Goal: Information Seeking & Learning: Check status

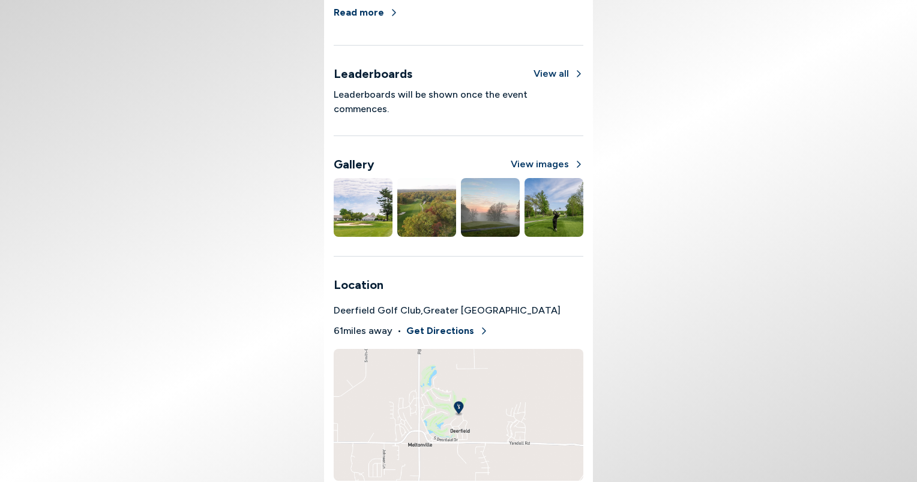
scroll to position [858, 0]
click at [588, 311] on div "Event Details Format Stroke Play Practice/Instruction Driving Range: Yes Puttin…" at bounding box center [458, 66] width 269 height 831
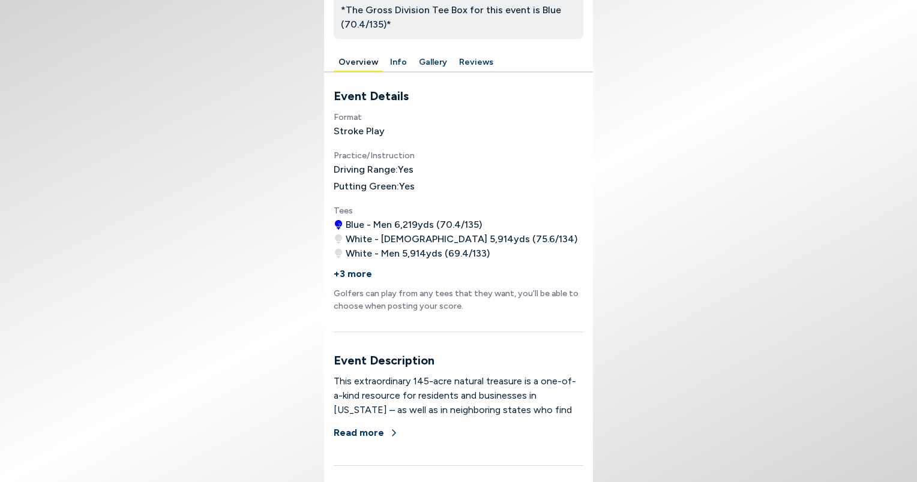
scroll to position [353, 0]
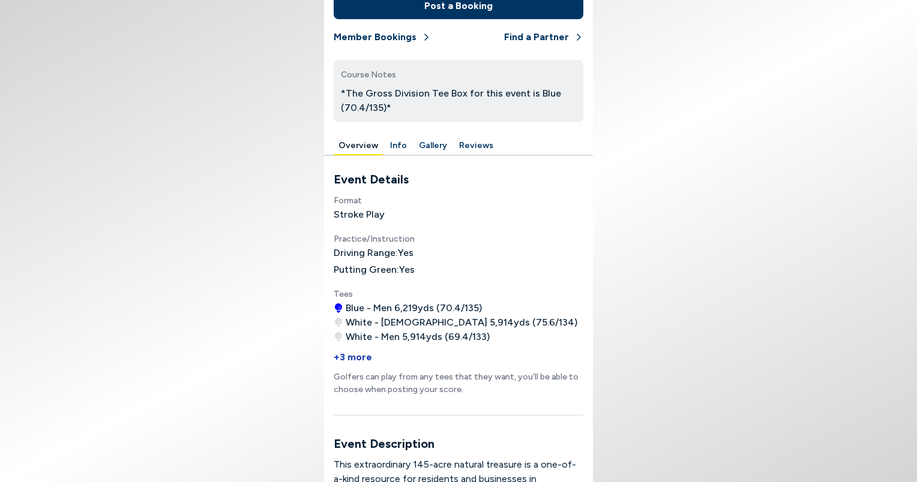
click at [358, 356] on button "+3 more" at bounding box center [353, 357] width 38 height 26
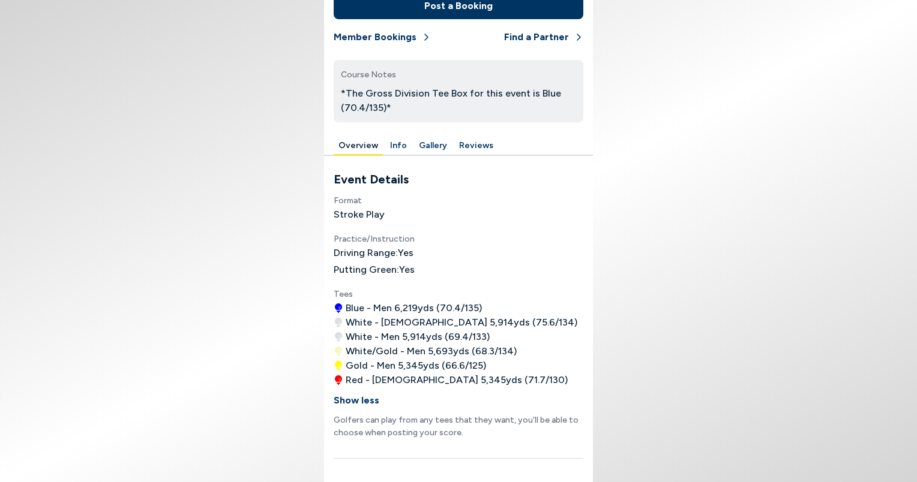
click at [562, 197] on div "Format Stroke Play Practice/Instruction Driving Range: Yes Putting Green: Yes T…" at bounding box center [459, 316] width 250 height 246
click at [406, 38] on button "Member Bookings" at bounding box center [382, 37] width 97 height 26
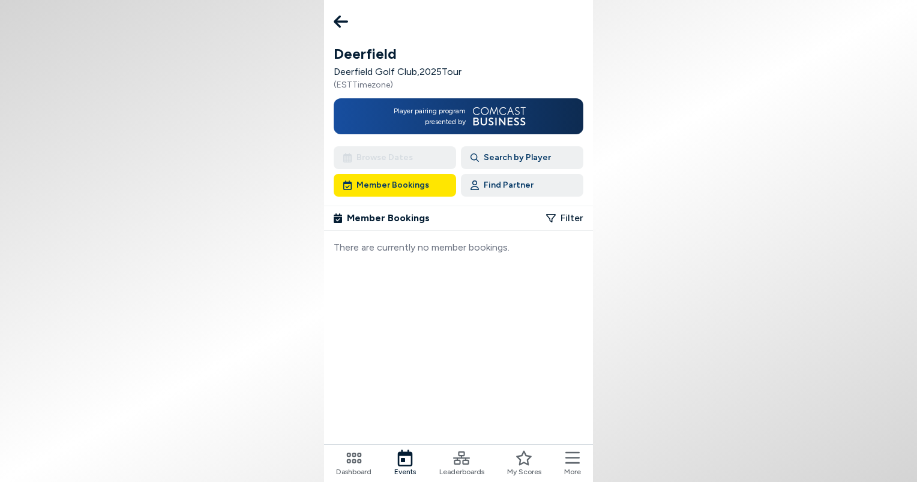
click at [341, 20] on icon at bounding box center [341, 22] width 14 height 24
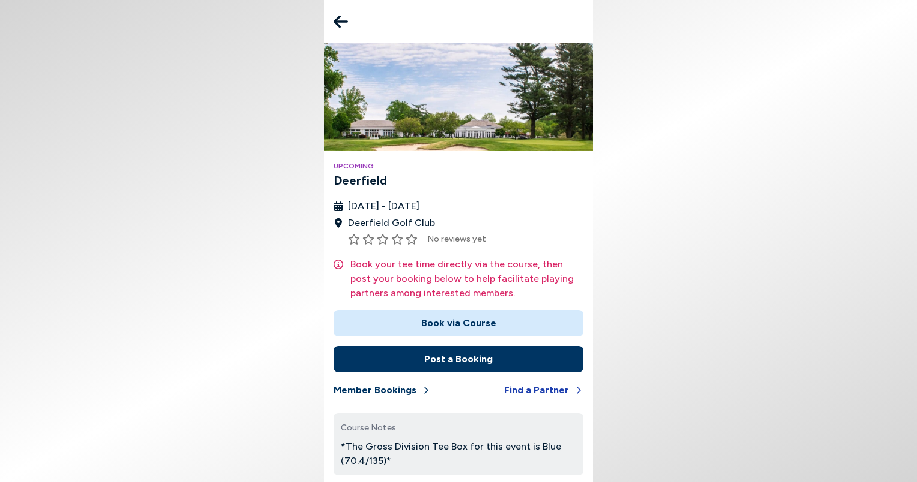
click at [564, 389] on button "Find a Partner" at bounding box center [543, 390] width 79 height 26
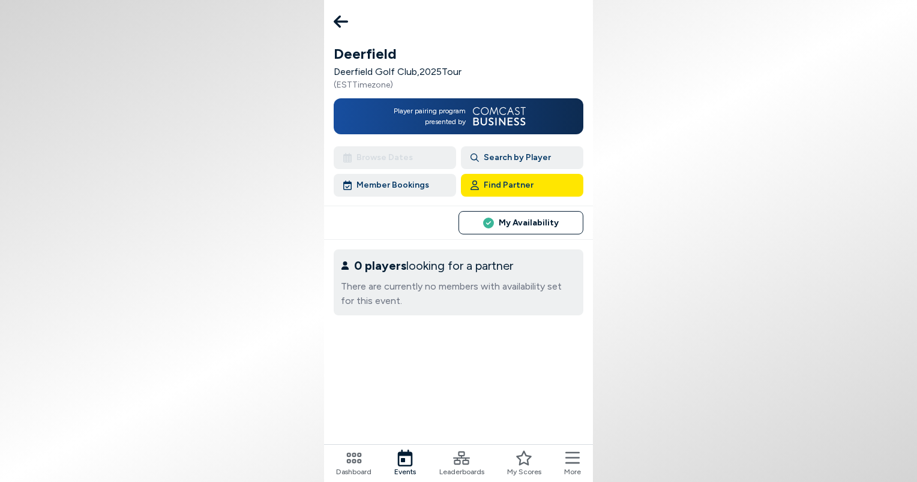
click at [344, 17] on icon at bounding box center [341, 22] width 14 height 24
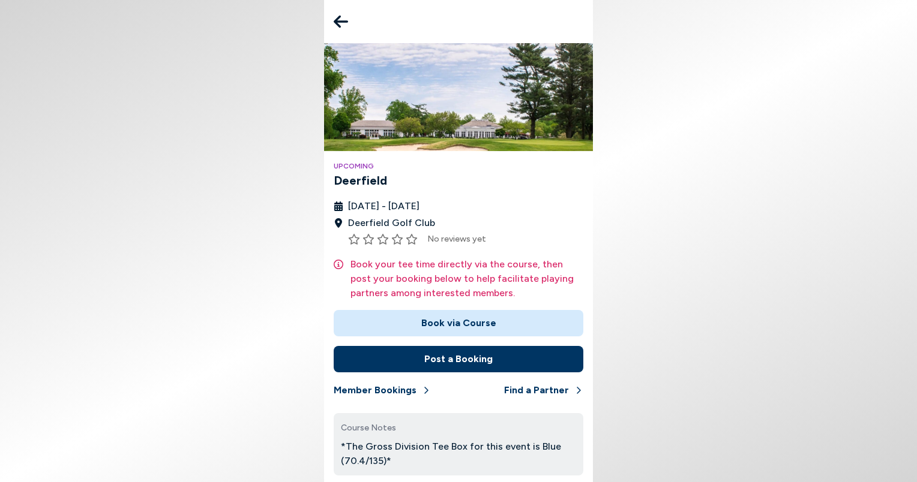
click at [344, 17] on icon at bounding box center [341, 22] width 14 height 24
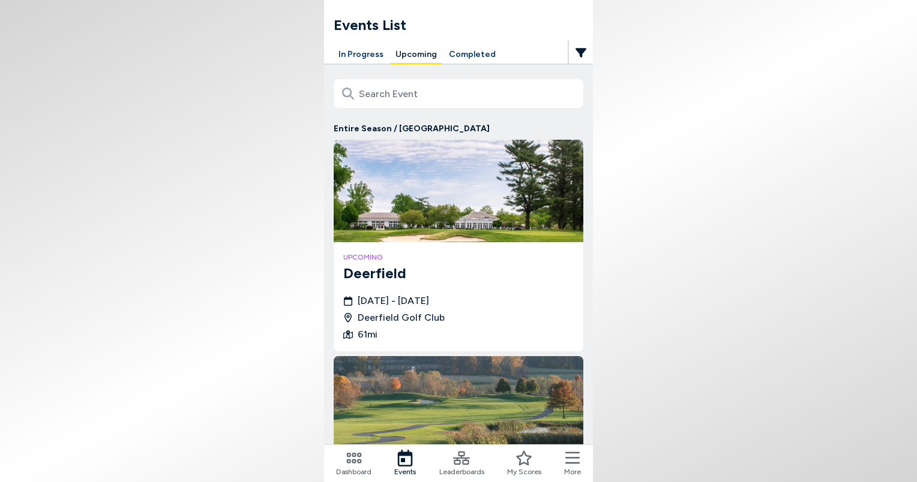
click at [366, 56] on button "In Progress" at bounding box center [361, 55] width 55 height 19
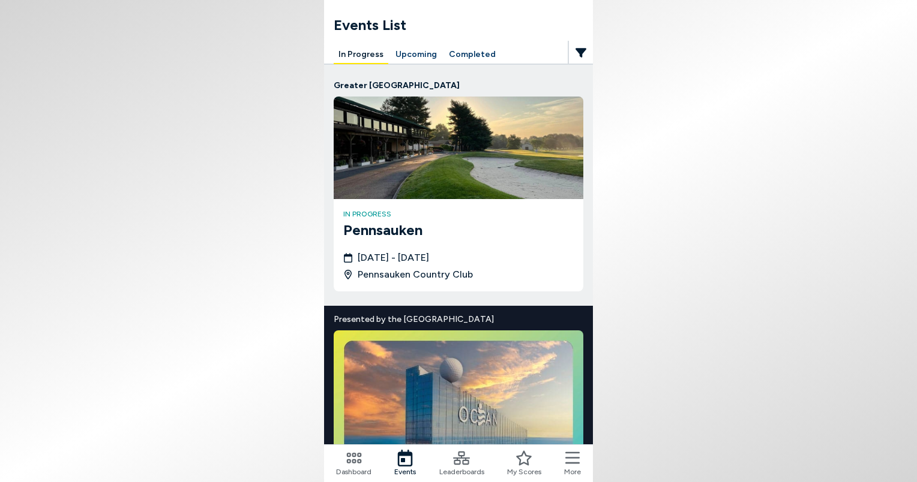
click at [433, 170] on img at bounding box center [459, 148] width 250 height 103
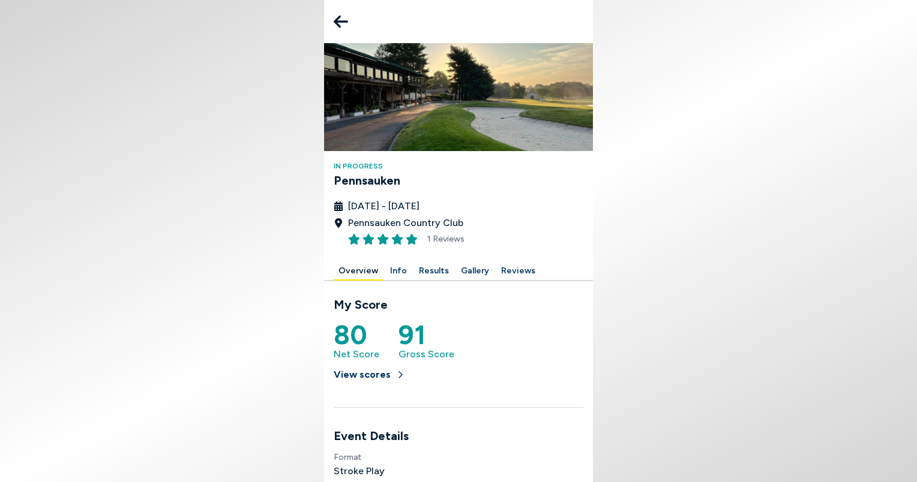
click at [430, 271] on button "Results" at bounding box center [434, 271] width 40 height 19
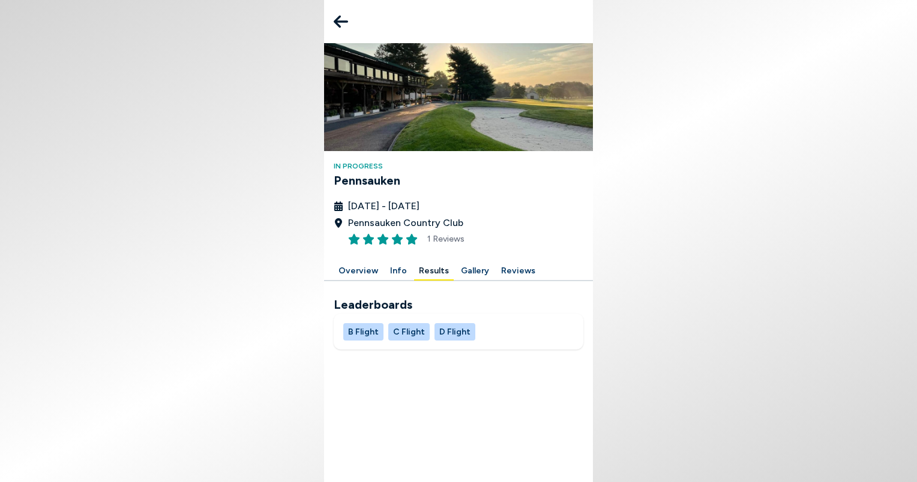
click at [364, 331] on button "B Flight" at bounding box center [363, 331] width 40 height 17
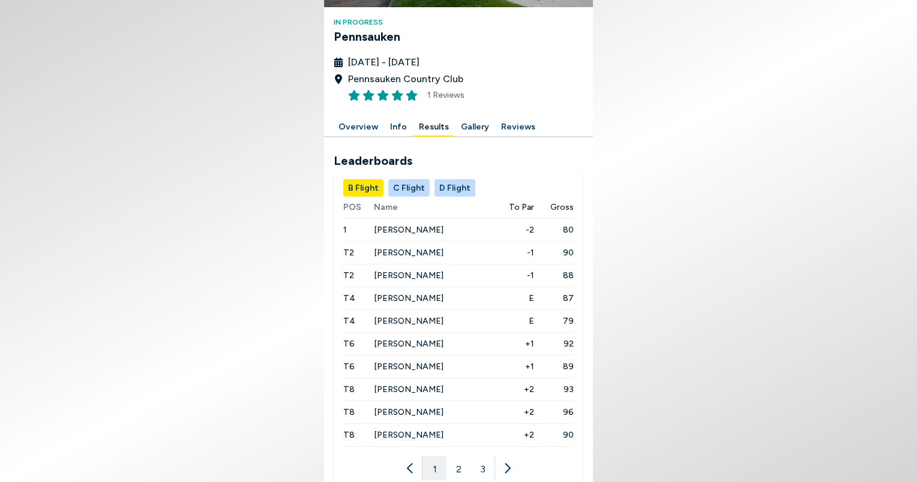
scroll to position [167, 0]
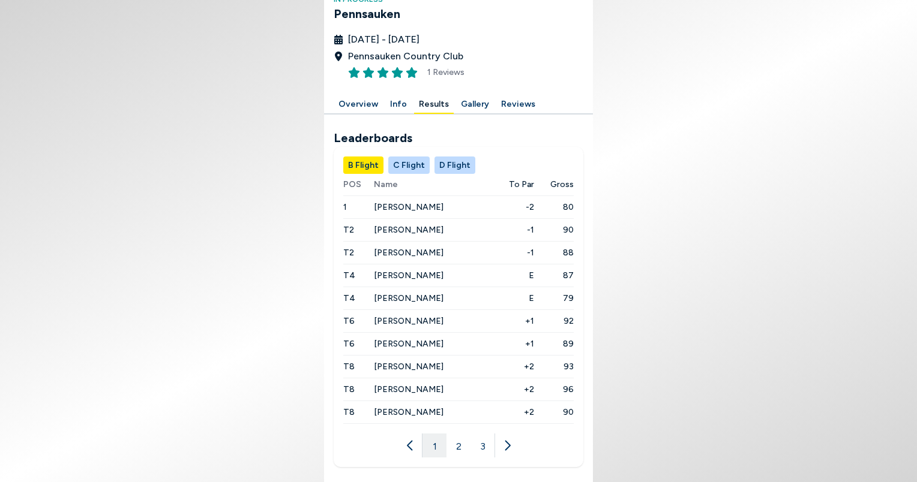
click at [457, 443] on button "2" at bounding box center [458, 446] width 24 height 24
click at [485, 446] on button "3" at bounding box center [482, 446] width 24 height 24
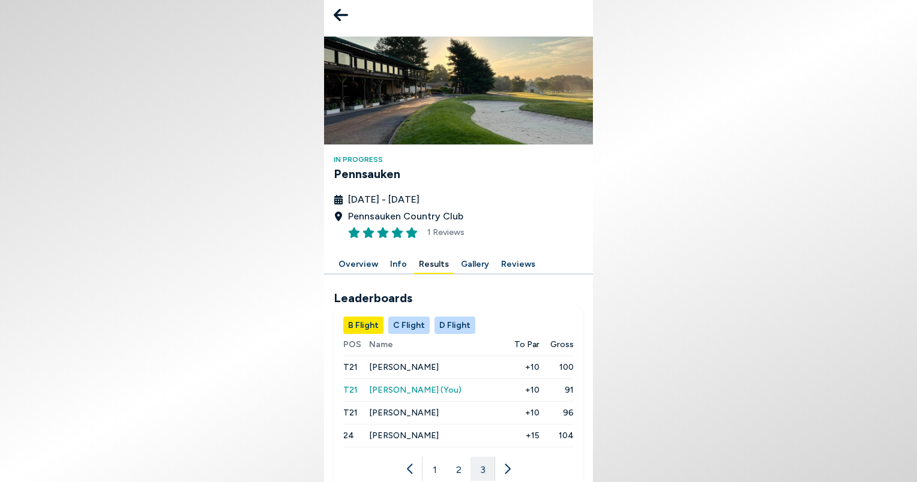
scroll to position [0, 0]
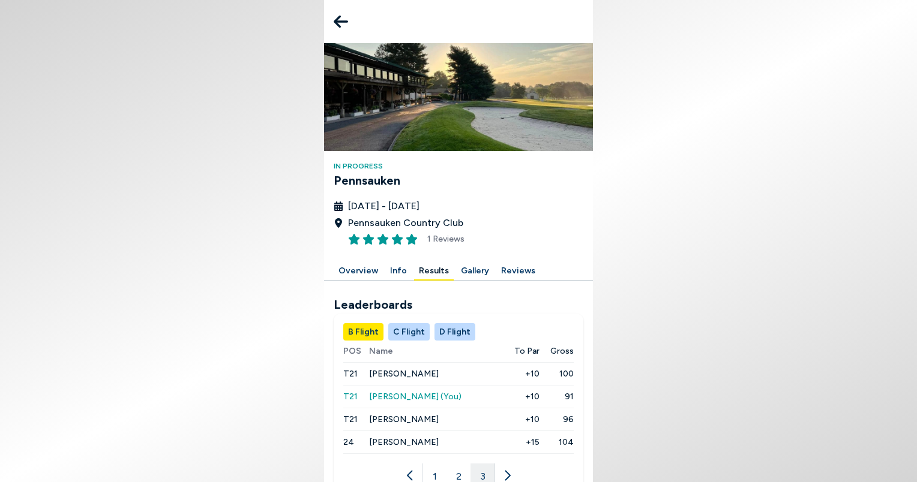
click at [340, 17] on icon at bounding box center [341, 22] width 14 height 24
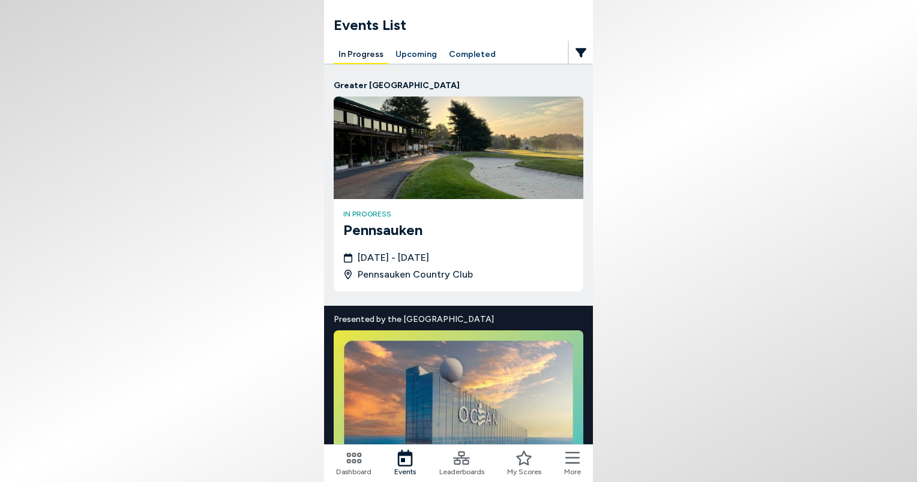
click at [458, 456] on icon at bounding box center [461, 458] width 17 height 13
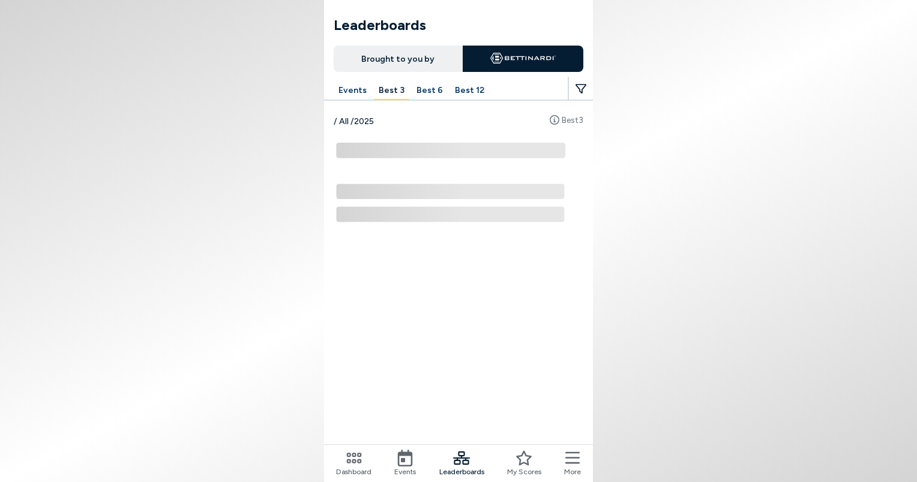
click at [464, 88] on button "Best 12" at bounding box center [469, 91] width 39 height 19
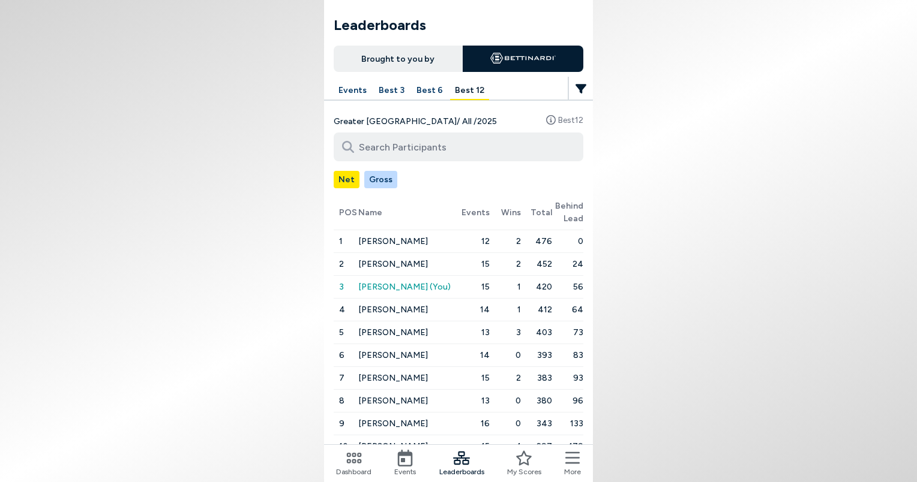
click at [391, 240] on span "[PERSON_NAME]" at bounding box center [393, 241] width 70 height 10
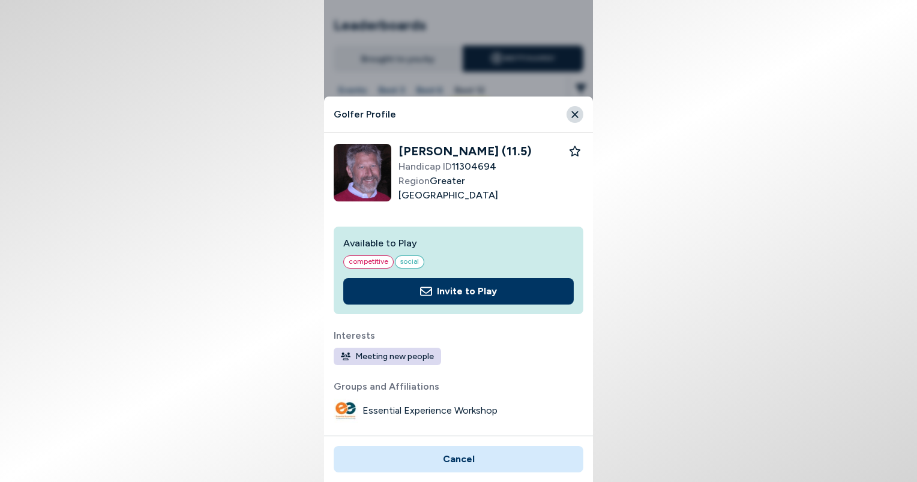
click at [569, 112] on icon "Close" at bounding box center [574, 114] width 11 height 11
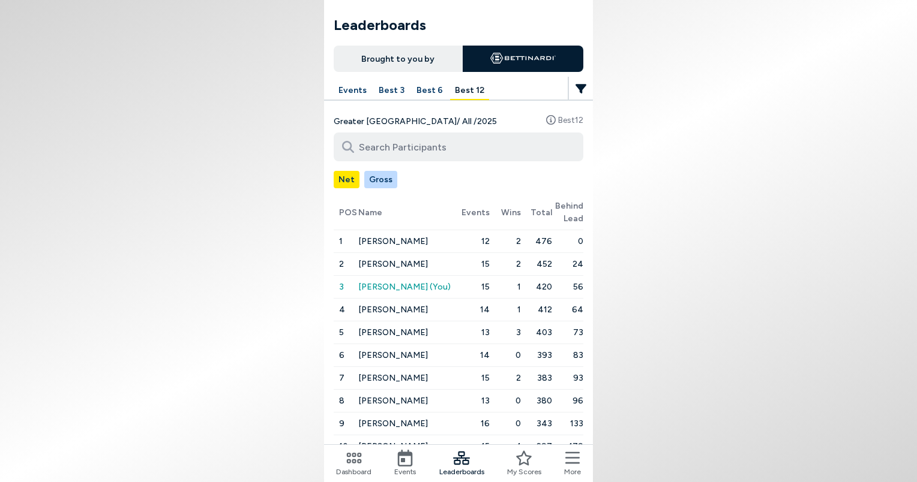
click at [408, 466] on icon at bounding box center [405, 458] width 15 height 17
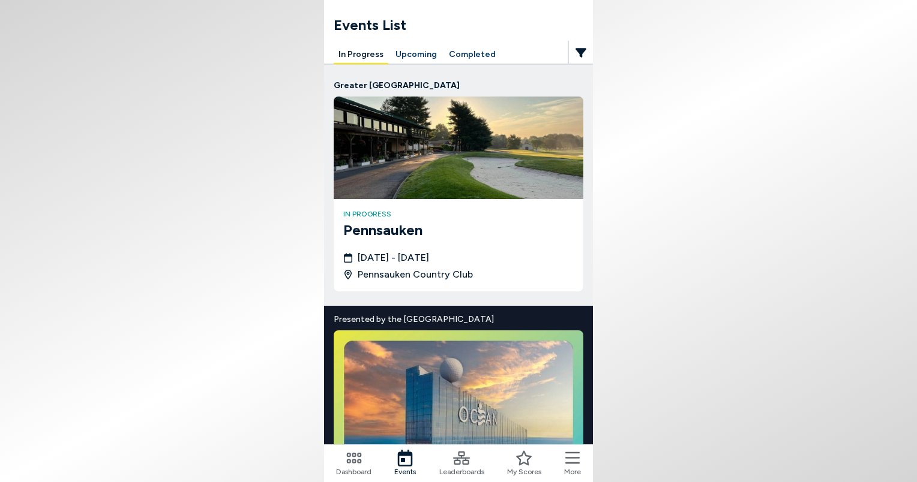
click at [425, 152] on img at bounding box center [459, 148] width 250 height 103
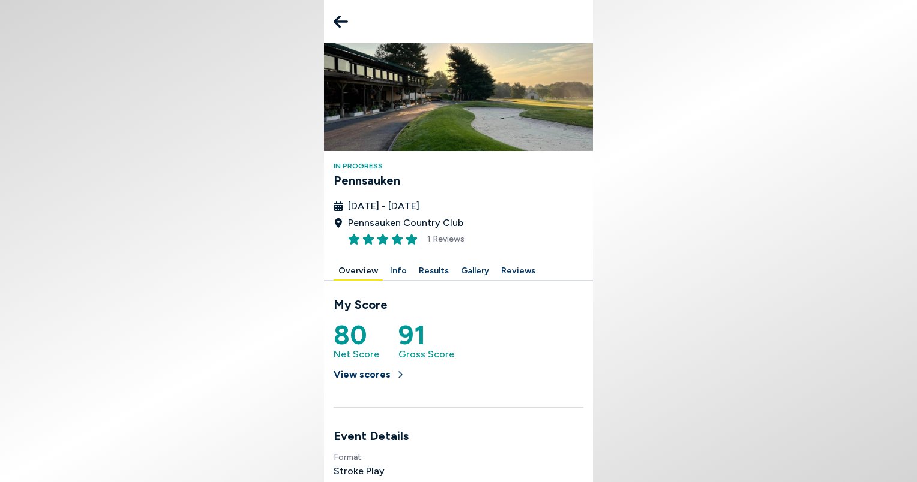
click at [436, 271] on button "Results" at bounding box center [434, 271] width 40 height 19
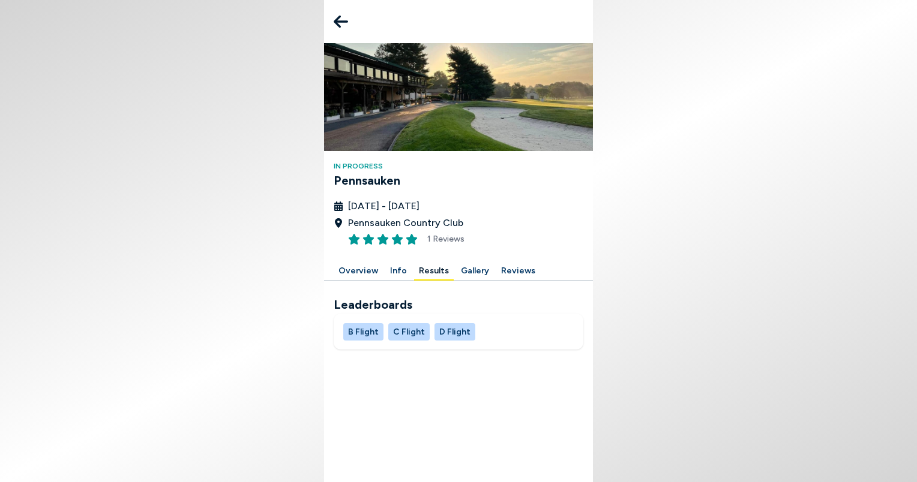
click at [360, 332] on button "B Flight" at bounding box center [363, 331] width 40 height 17
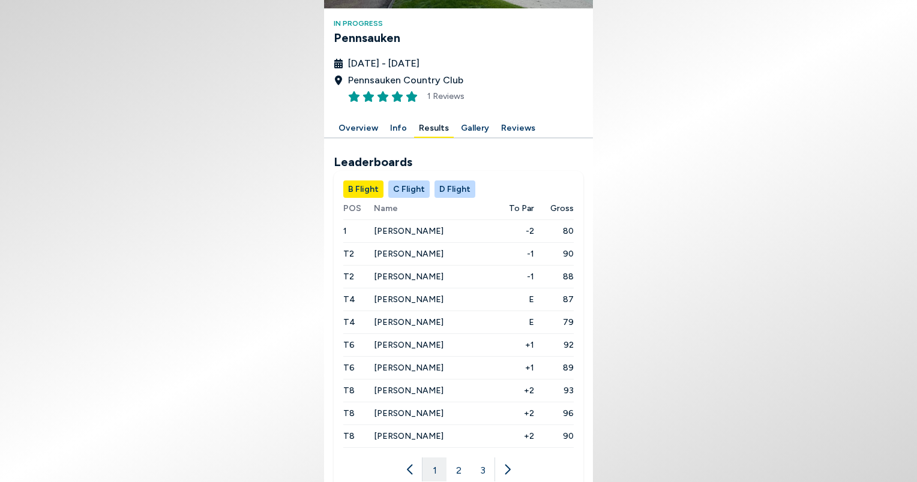
scroll to position [144, 0]
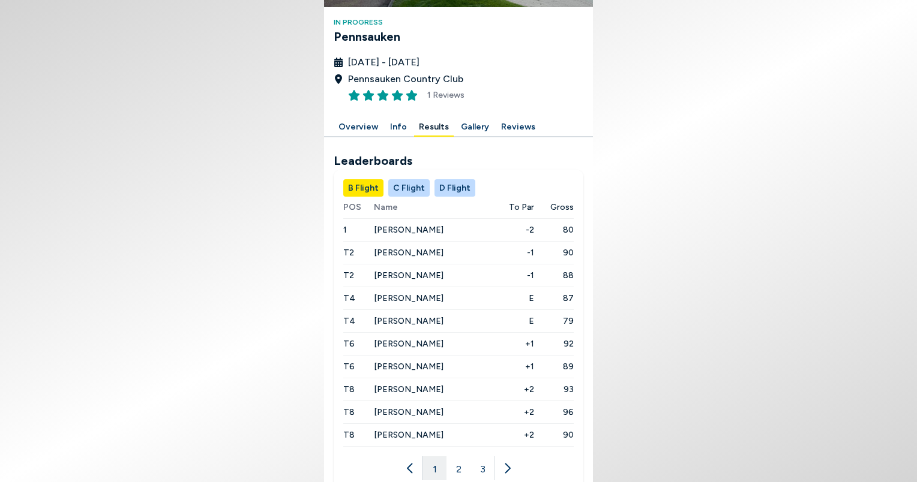
click at [455, 466] on button "2" at bounding box center [458, 469] width 24 height 24
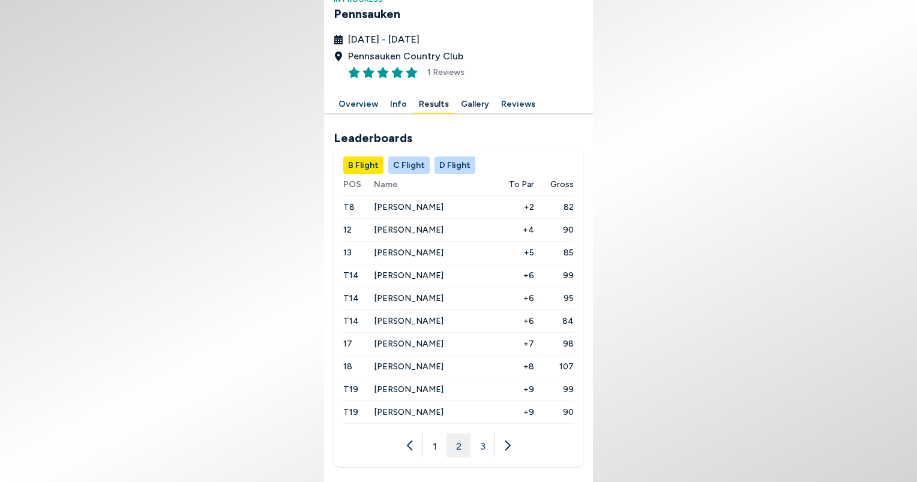
click at [485, 448] on button "3" at bounding box center [482, 446] width 24 height 24
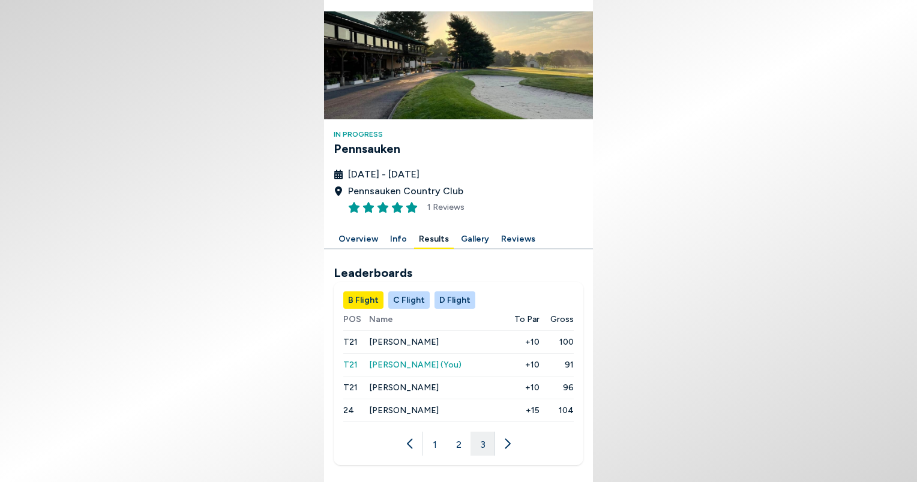
scroll to position [31, 0]
